Goal: Task Accomplishment & Management: Manage account settings

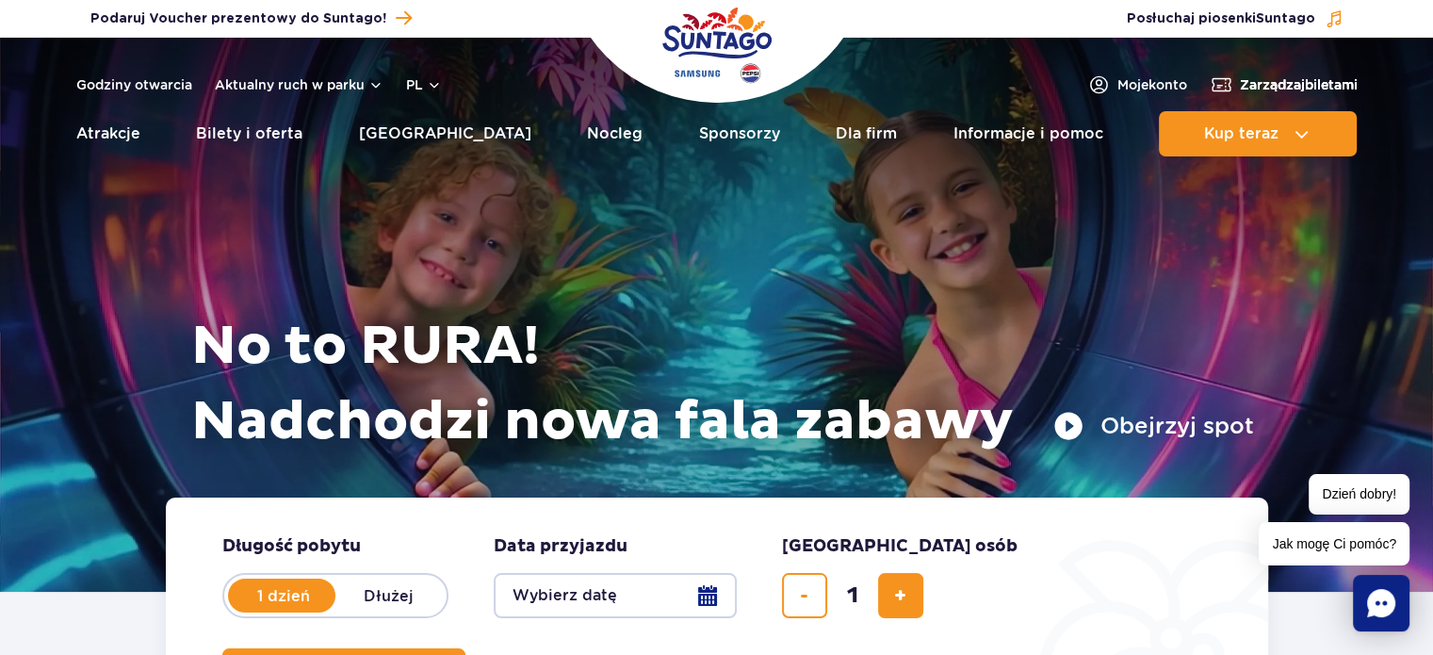
click at [1334, 82] on span "Zarządzaj biletami" at bounding box center [1299, 84] width 118 height 19
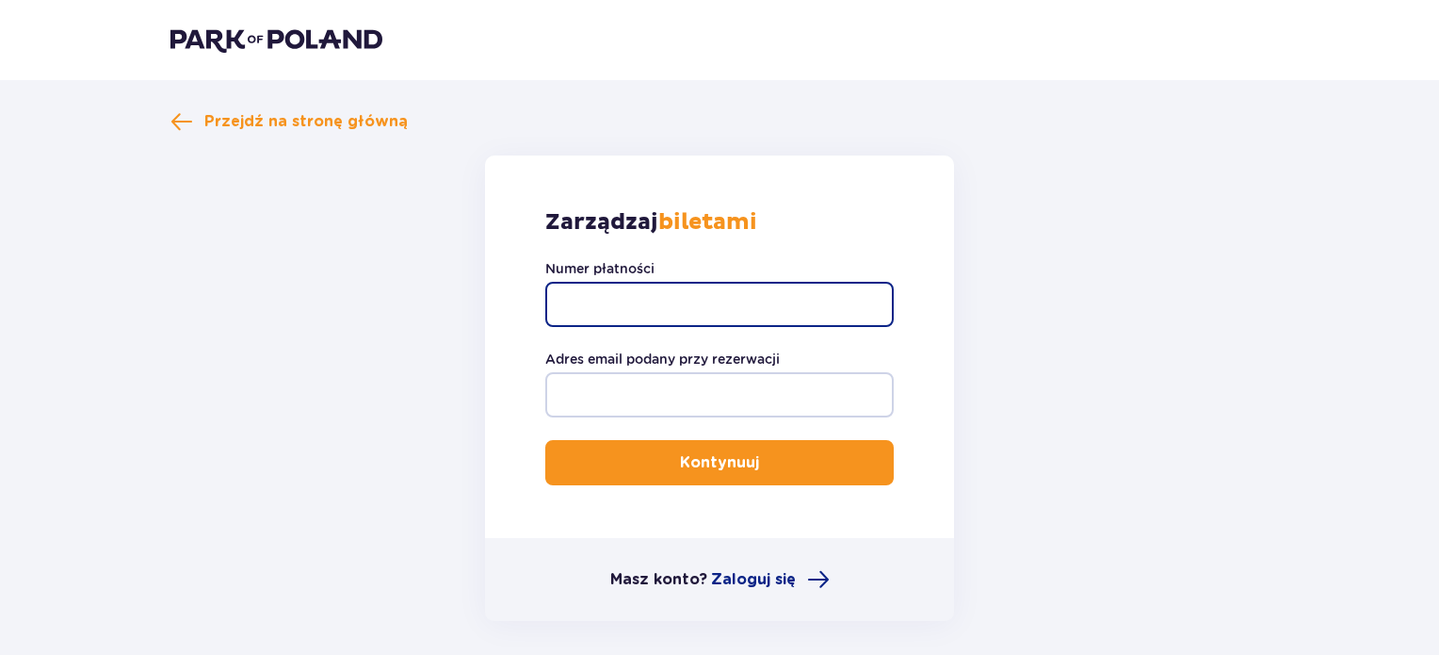
click at [750, 297] on input "Numer płatności" at bounding box center [719, 304] width 349 height 45
paste input "TR-VRC-ELU392X"
type input "TR-VRC-ELU392X"
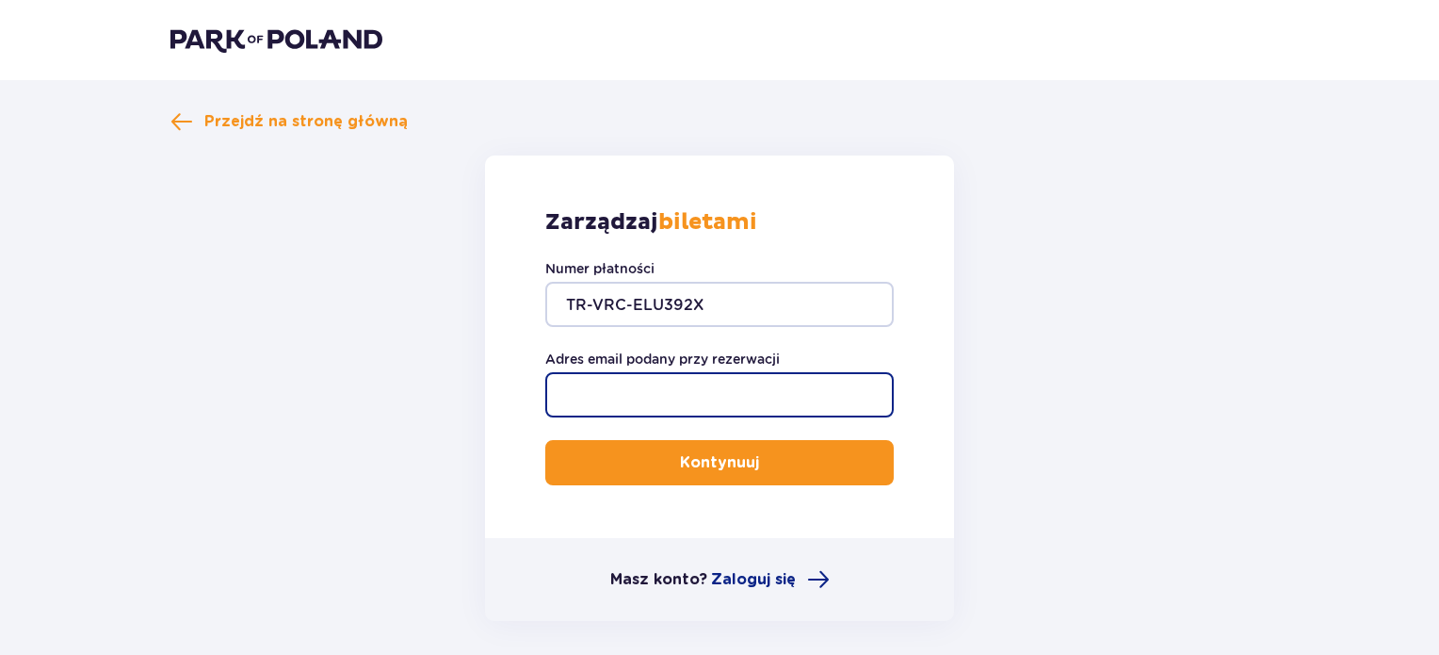
click at [698, 400] on input "Adres email podany przy rezerwacji" at bounding box center [719, 394] width 349 height 45
type input "marekczajkowski1@wp.pl"
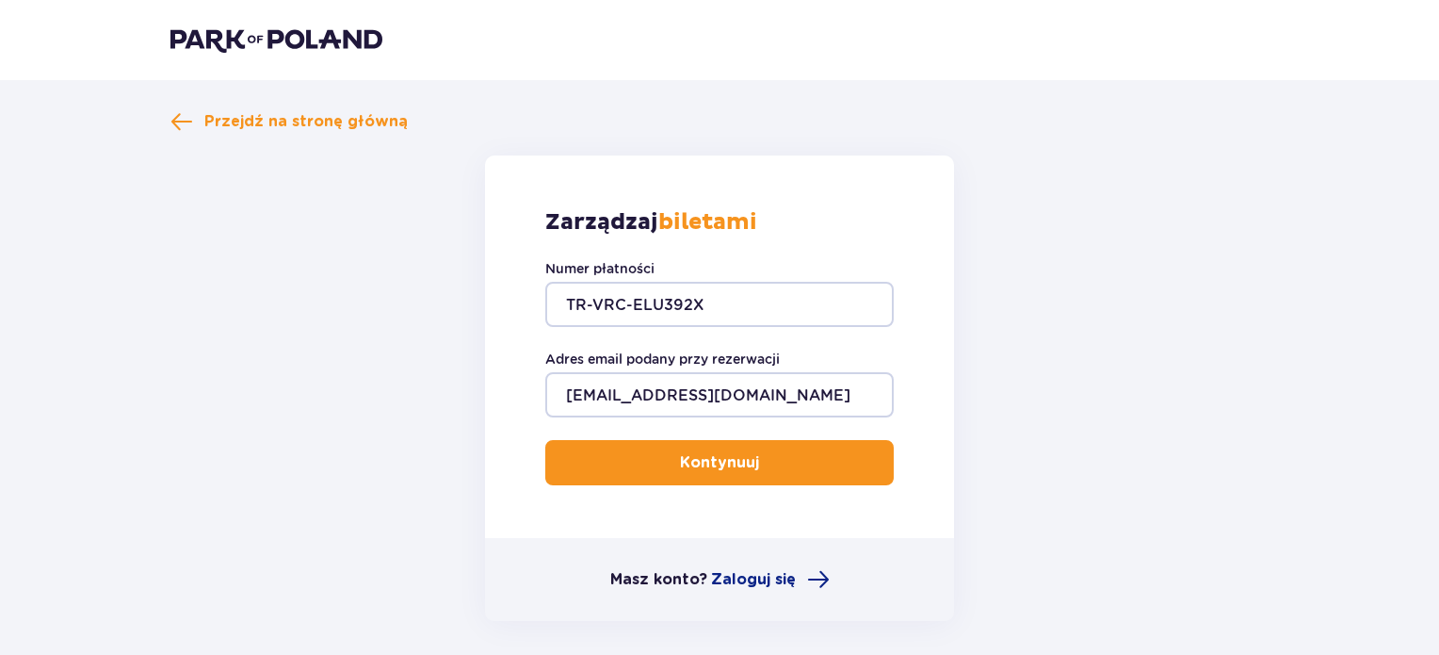
click at [700, 455] on p "Kontynuuj" at bounding box center [719, 462] width 79 height 21
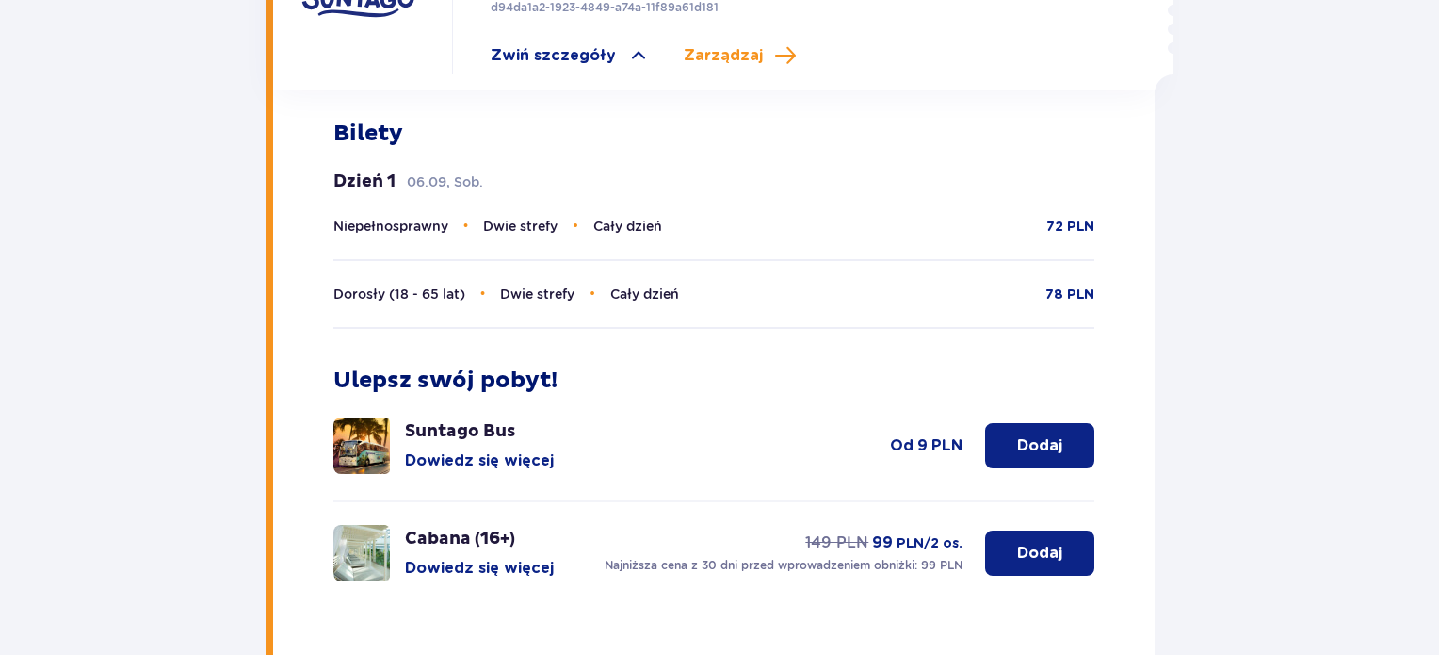
scroll to position [377, 0]
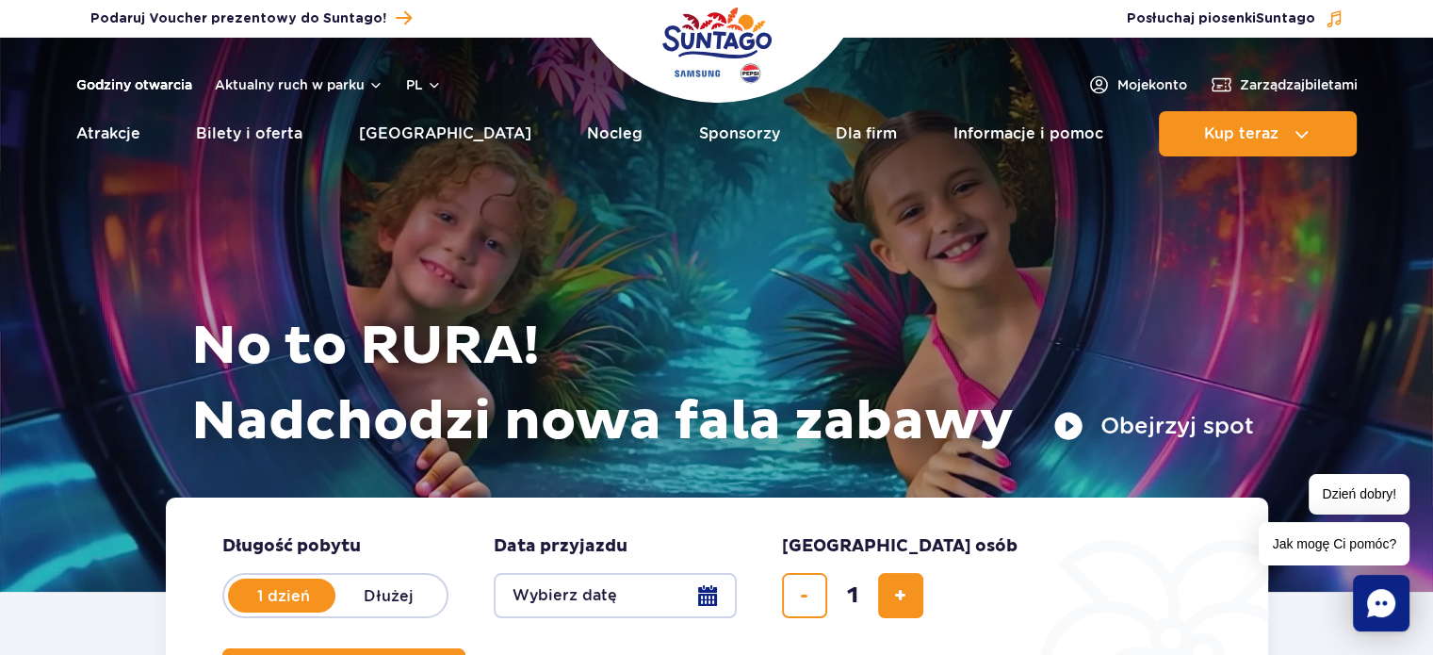
click at [124, 86] on link "Godziny otwarcia" at bounding box center [134, 84] width 116 height 19
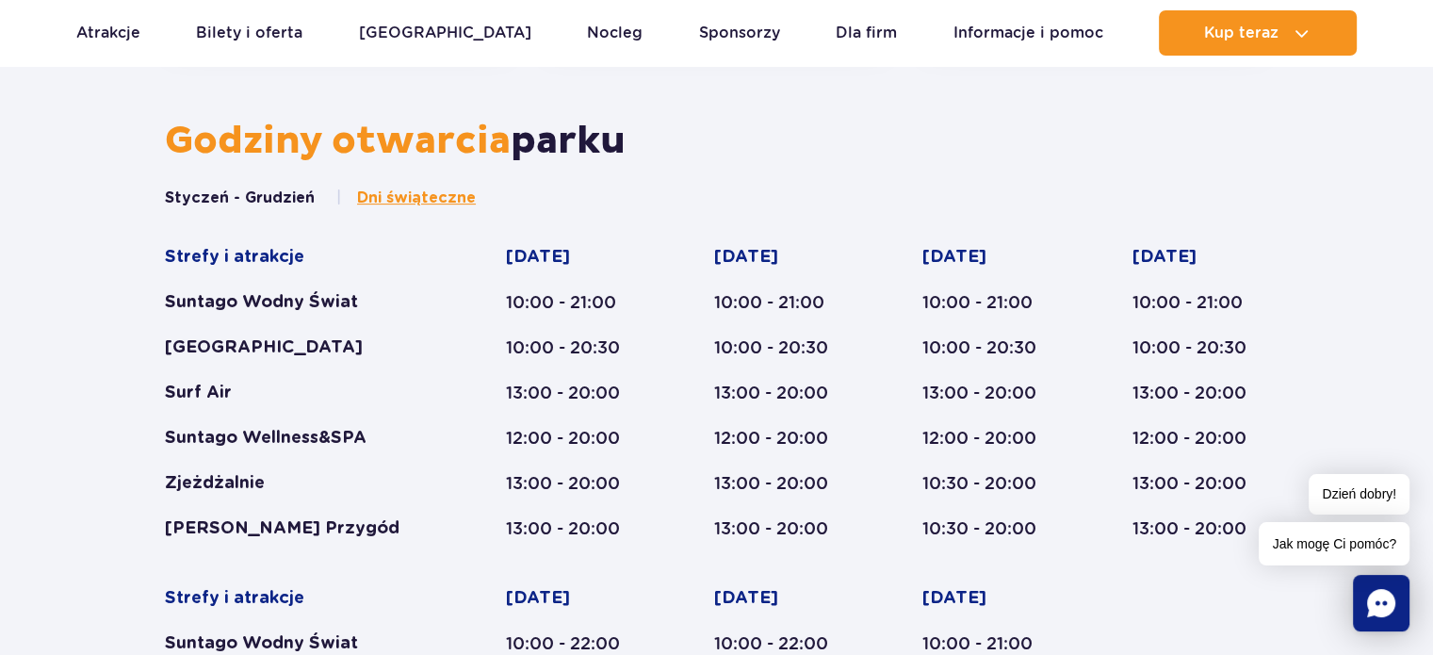
scroll to position [967, 0]
